Goal: Task Accomplishment & Management: Complete application form

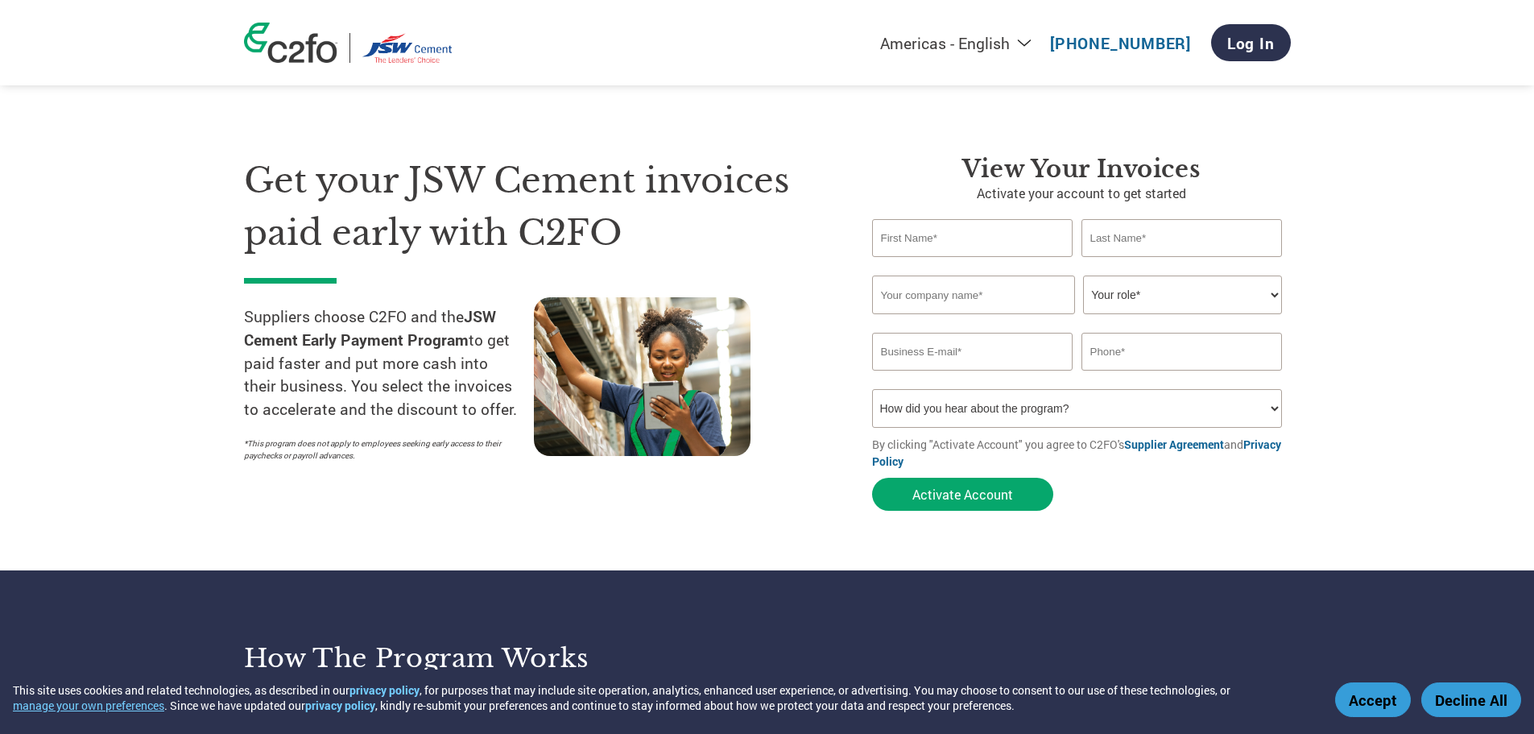
click at [925, 234] on input "text" at bounding box center [972, 238] width 201 height 38
type input "g"
type input "[PERSON_NAME]"
click at [1113, 238] on input "text" at bounding box center [1182, 238] width 201 height 38
type input "REDDY"
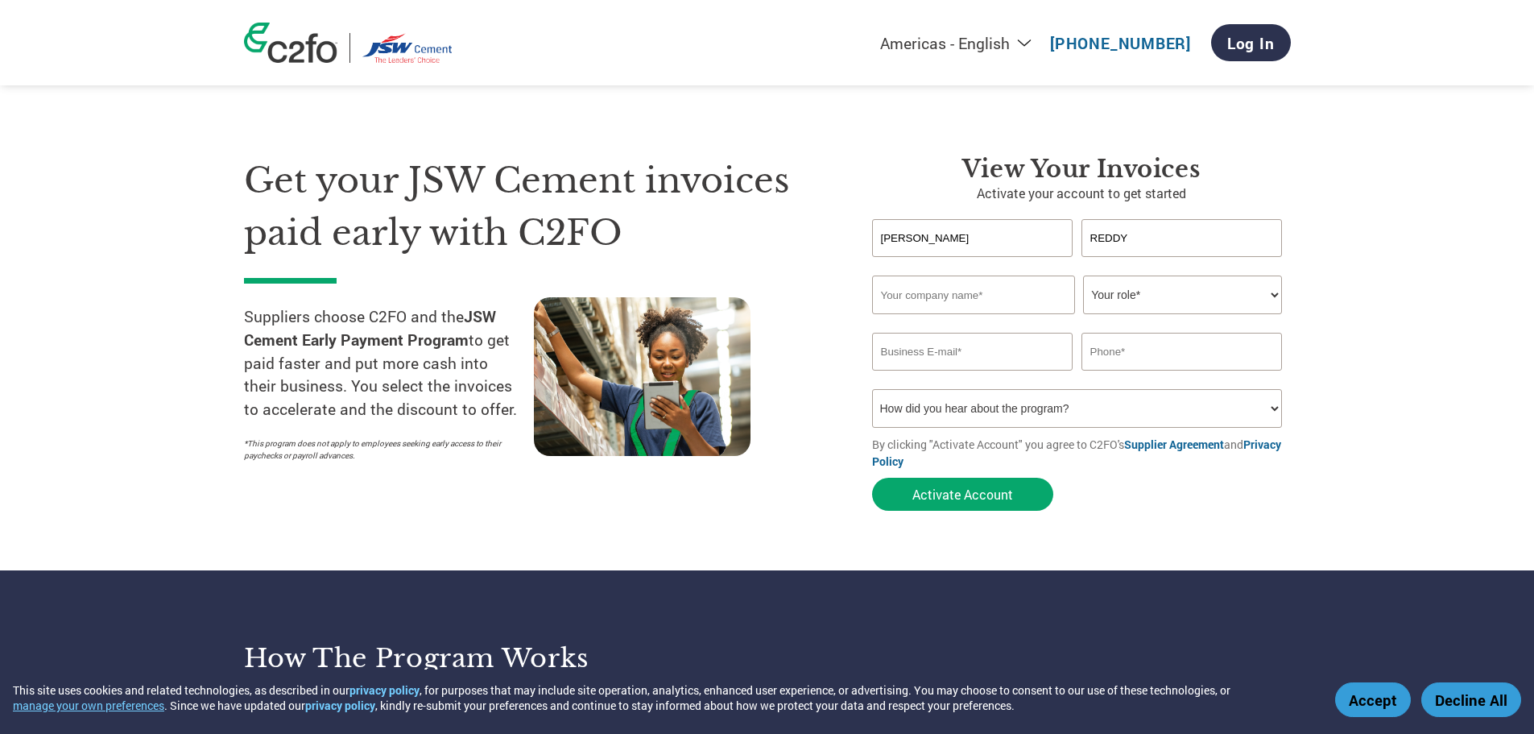
click at [971, 295] on input "text" at bounding box center [973, 294] width 203 height 39
type input "[PERSON_NAME] TRANSPORT"
click at [1220, 286] on select "Your role* CFO Controller Credit Manager Finance Director Treasurer CEO Preside…" at bounding box center [1182, 294] width 199 height 39
select select "OWNER_FOUNDER"
click at [1083, 275] on select "Your role* CFO Controller Credit Manager Finance Director Treasurer CEO Preside…" at bounding box center [1182, 294] width 199 height 39
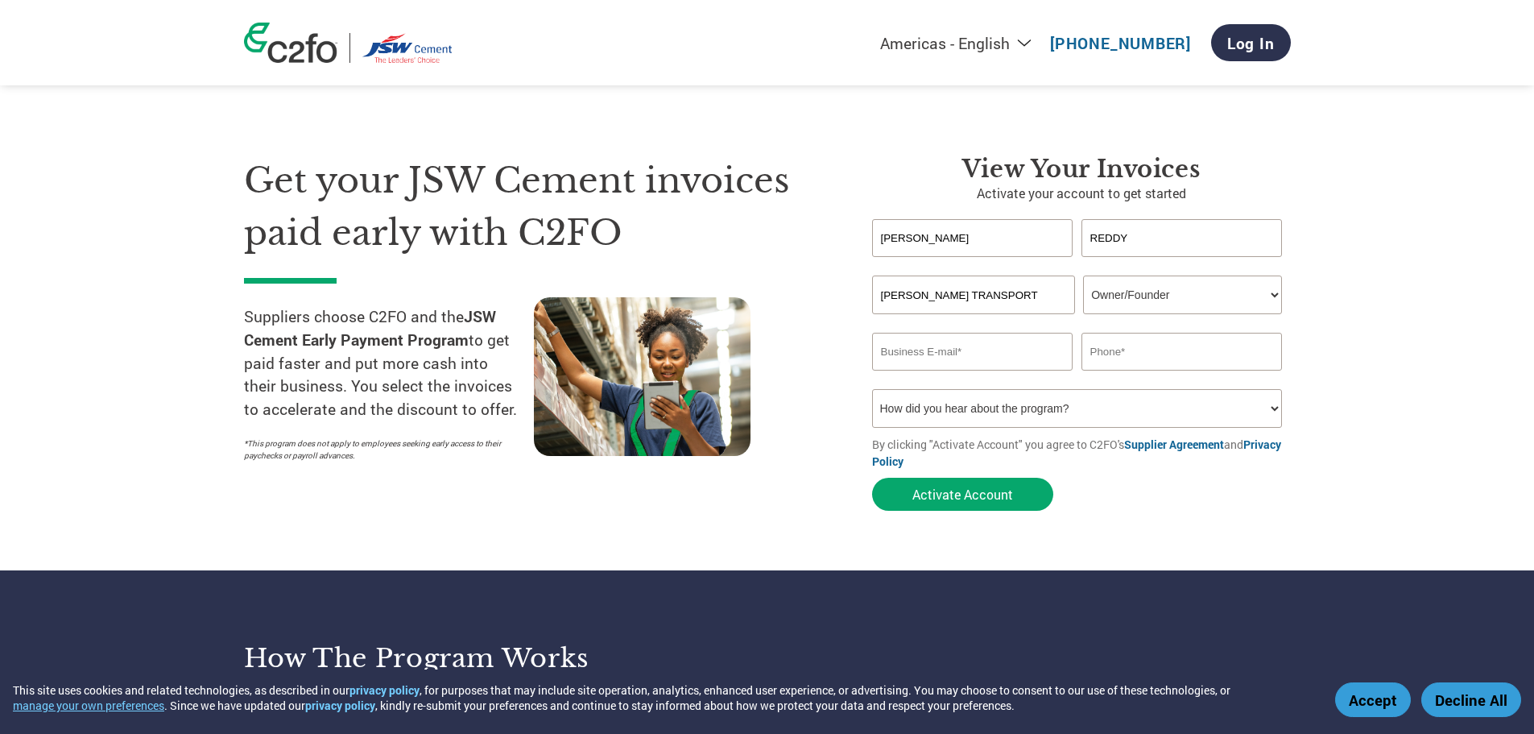
click at [1016, 357] on input "email" at bounding box center [972, 352] width 201 height 38
type input "G"
type input "[EMAIL_ADDRESS][DOMAIN_NAME]"
click at [1186, 354] on input "text" at bounding box center [1182, 352] width 201 height 38
type input "8125891893"
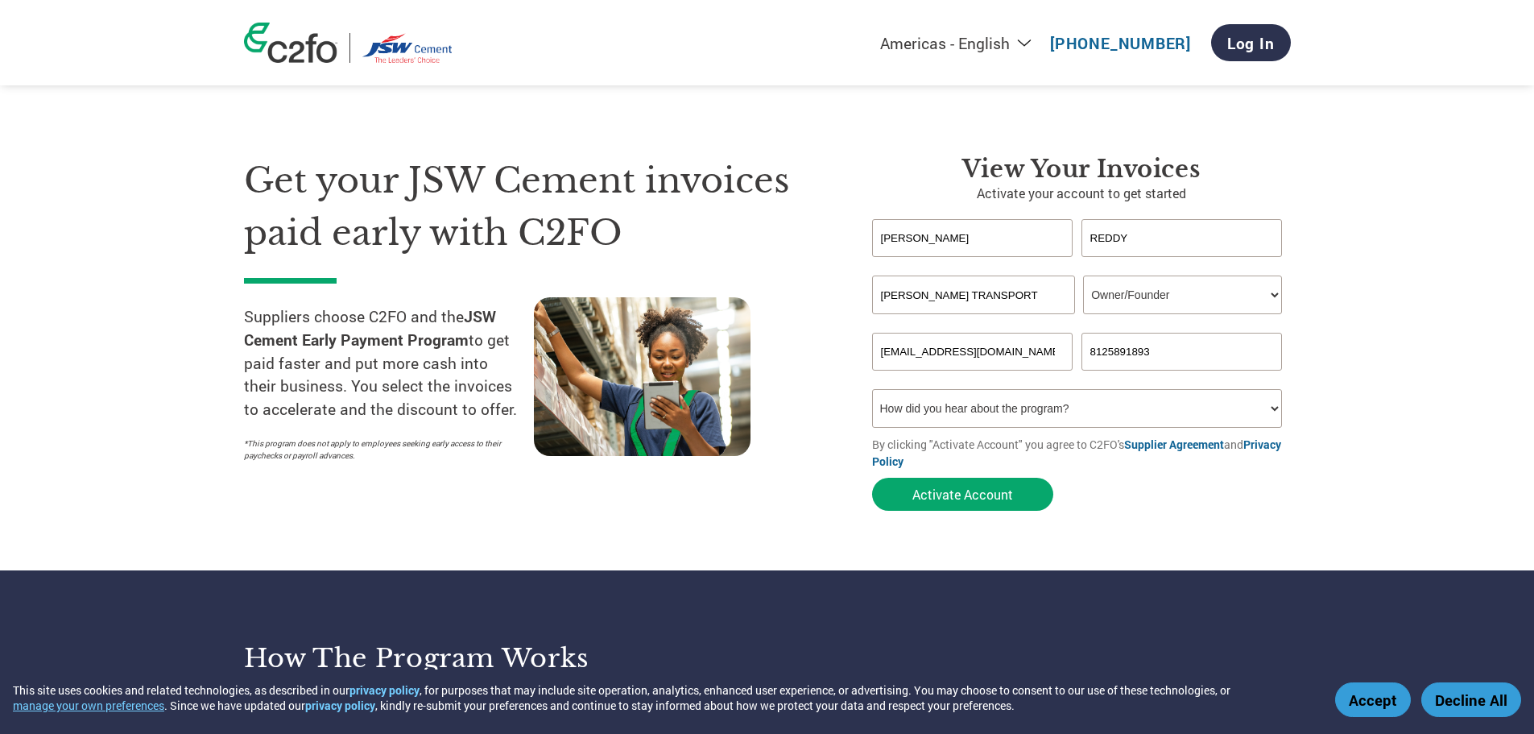
click at [1100, 411] on select "How did you hear about the program? Received a letter Email Social Media Online…" at bounding box center [1077, 408] width 411 height 39
select select "Email"
click at [872, 389] on select "How did you hear about the program? Received a letter Email Social Media Online…" at bounding box center [1077, 408] width 411 height 39
click at [973, 496] on button "Activate Account" at bounding box center [962, 494] width 181 height 33
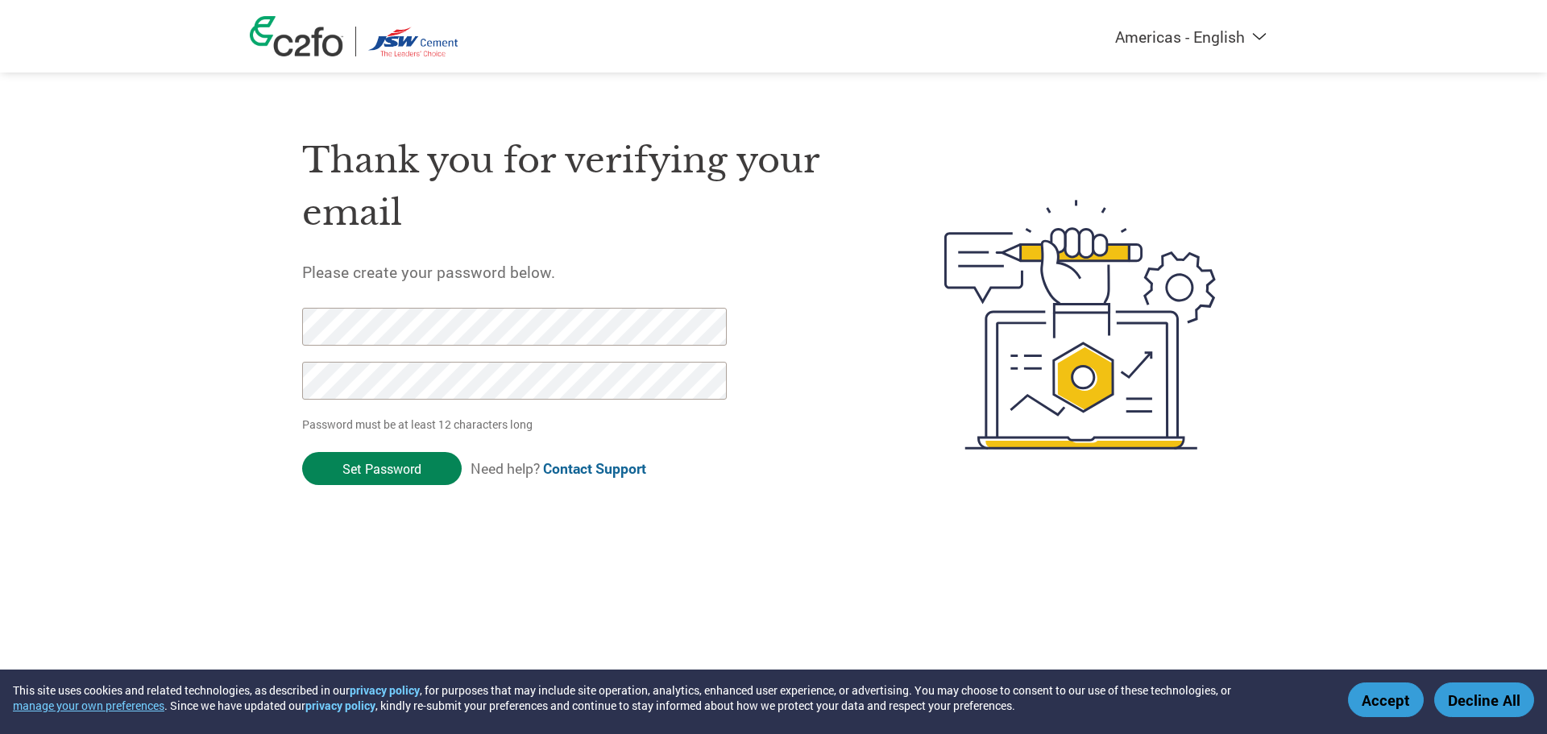
click at [391, 472] on input "Set Password" at bounding box center [381, 468] width 159 height 33
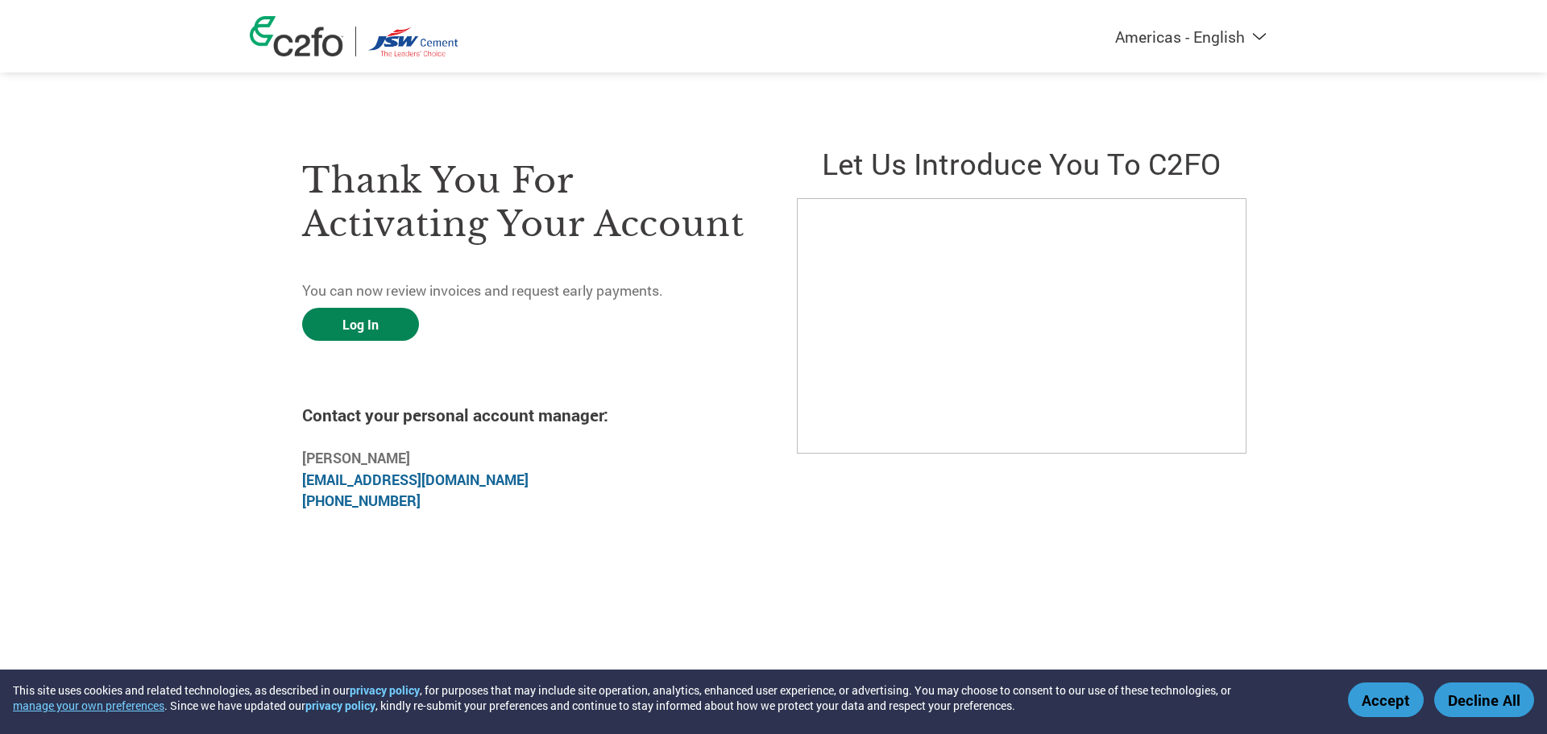
click at [373, 326] on link "Log In" at bounding box center [360, 324] width 117 height 33
click at [363, 325] on link "Log In" at bounding box center [360, 324] width 117 height 33
